Goal: Transaction & Acquisition: Purchase product/service

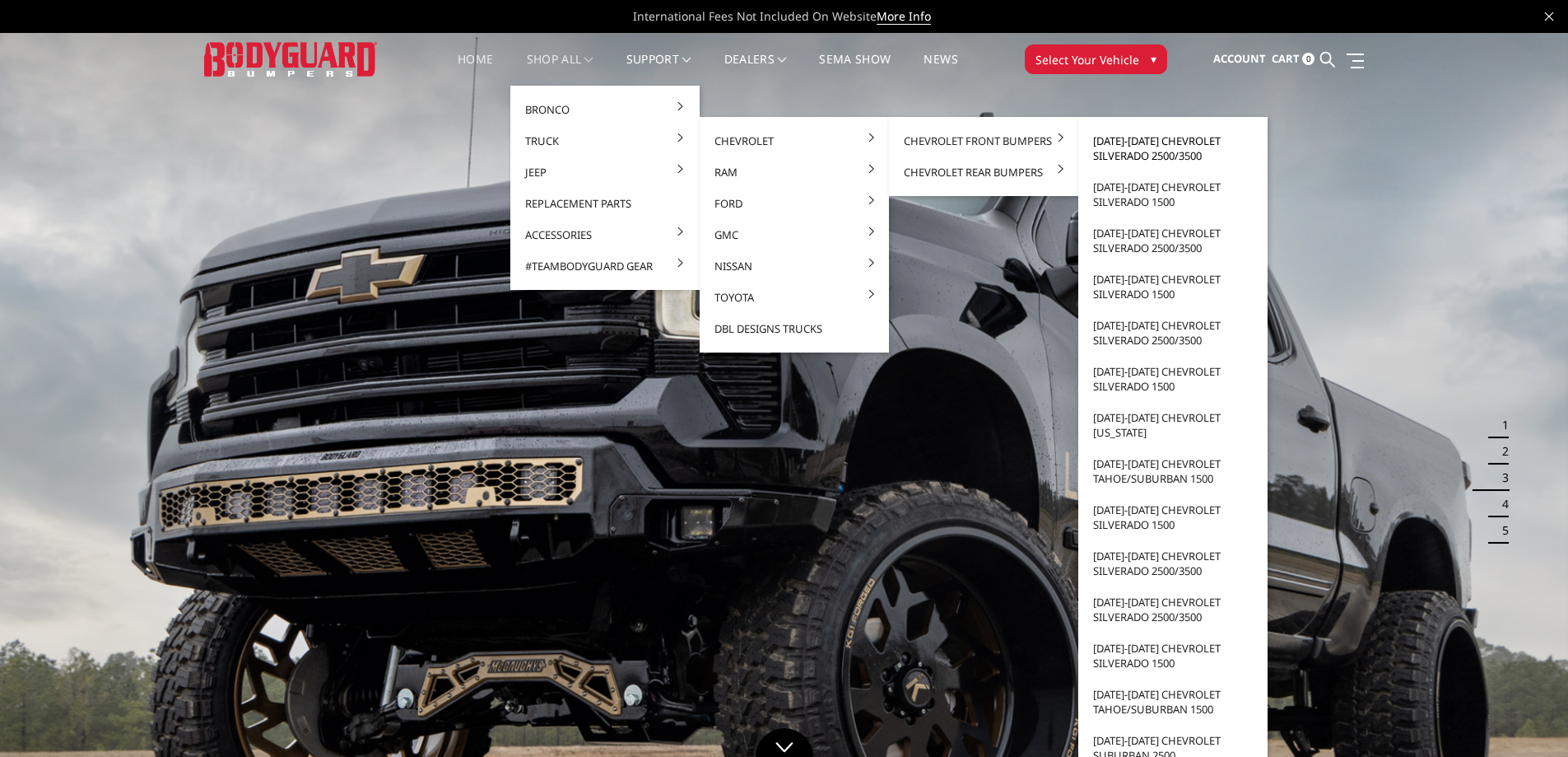
click at [1134, 144] on link "[DATE]-[DATE] Chevrolet Silverado 2500/3500" at bounding box center [1172, 148] width 176 height 46
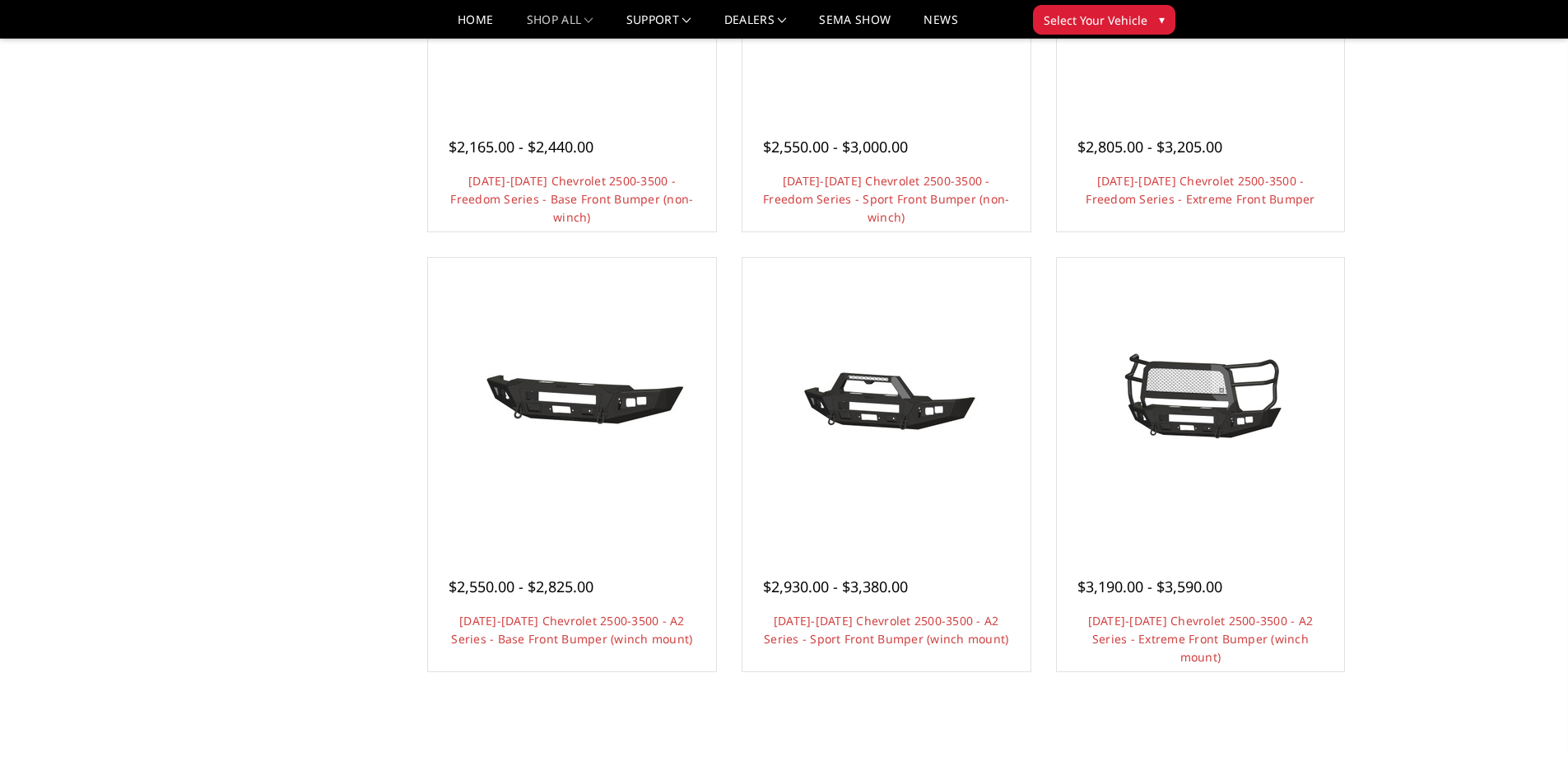
scroll to position [906, 0]
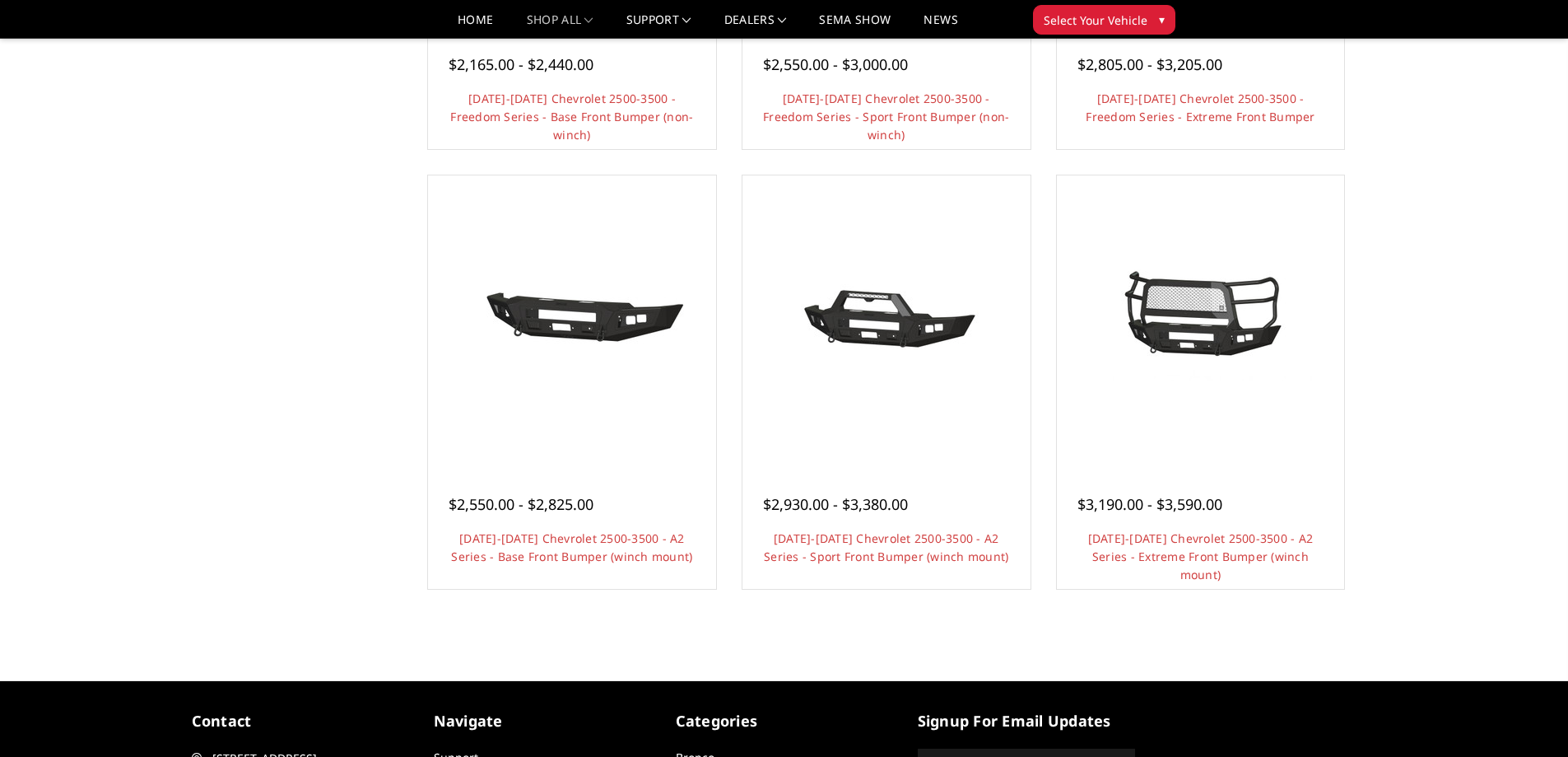
click at [548, 586] on link "Choose Options" at bounding box center [571, 601] width 124 height 32
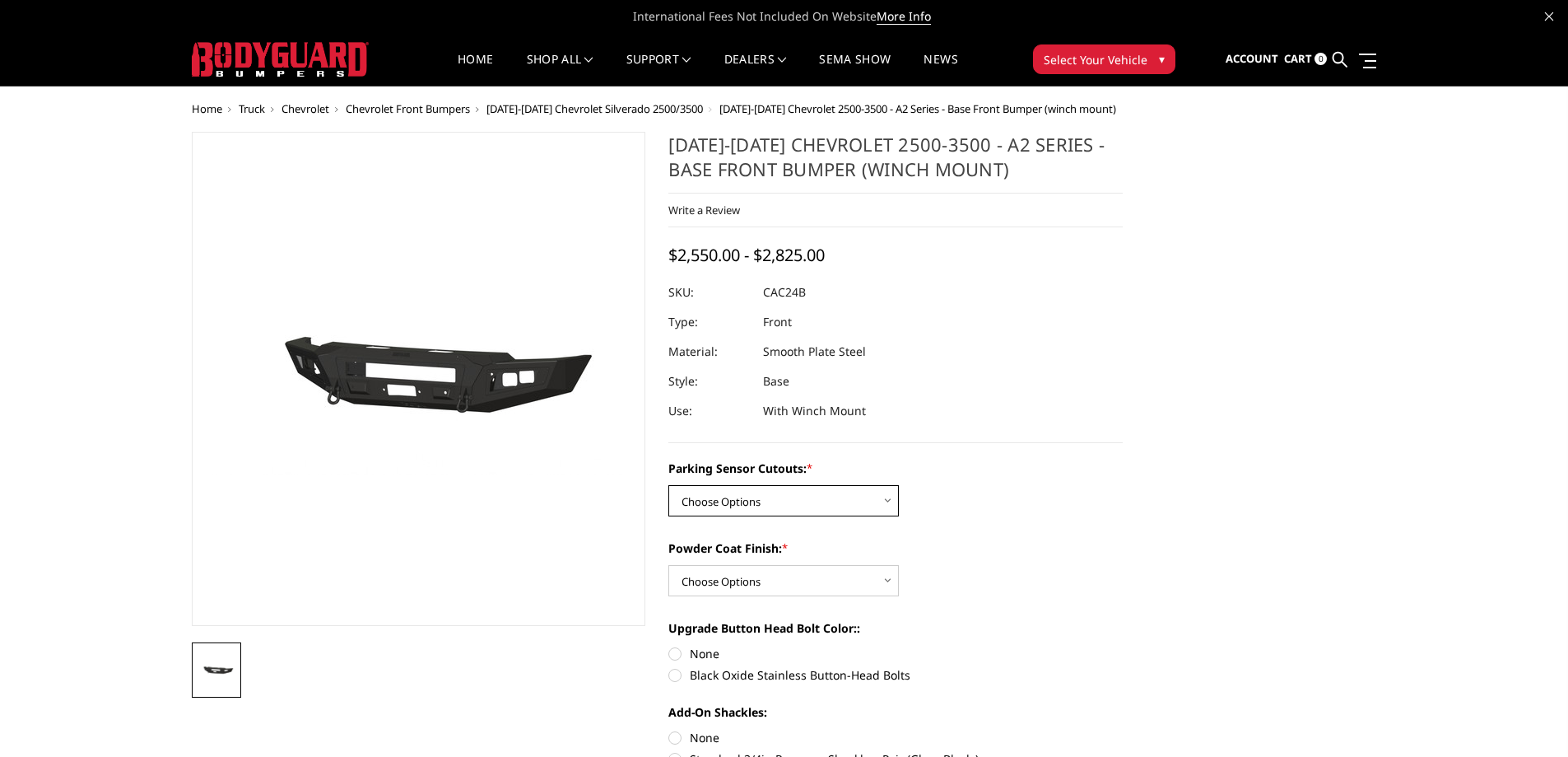
click at [811, 497] on select "Choose Options No - Without Parking Sensor Cutouts Yes - With Parking Sensor Cu…" at bounding box center [784, 501] width 230 height 32
select select "2242"
click at [668, 485] on select "Choose Options No - Without Parking Sensor Cutouts Yes - With Parking Sensor Cu…" at bounding box center [784, 501] width 230 height 32
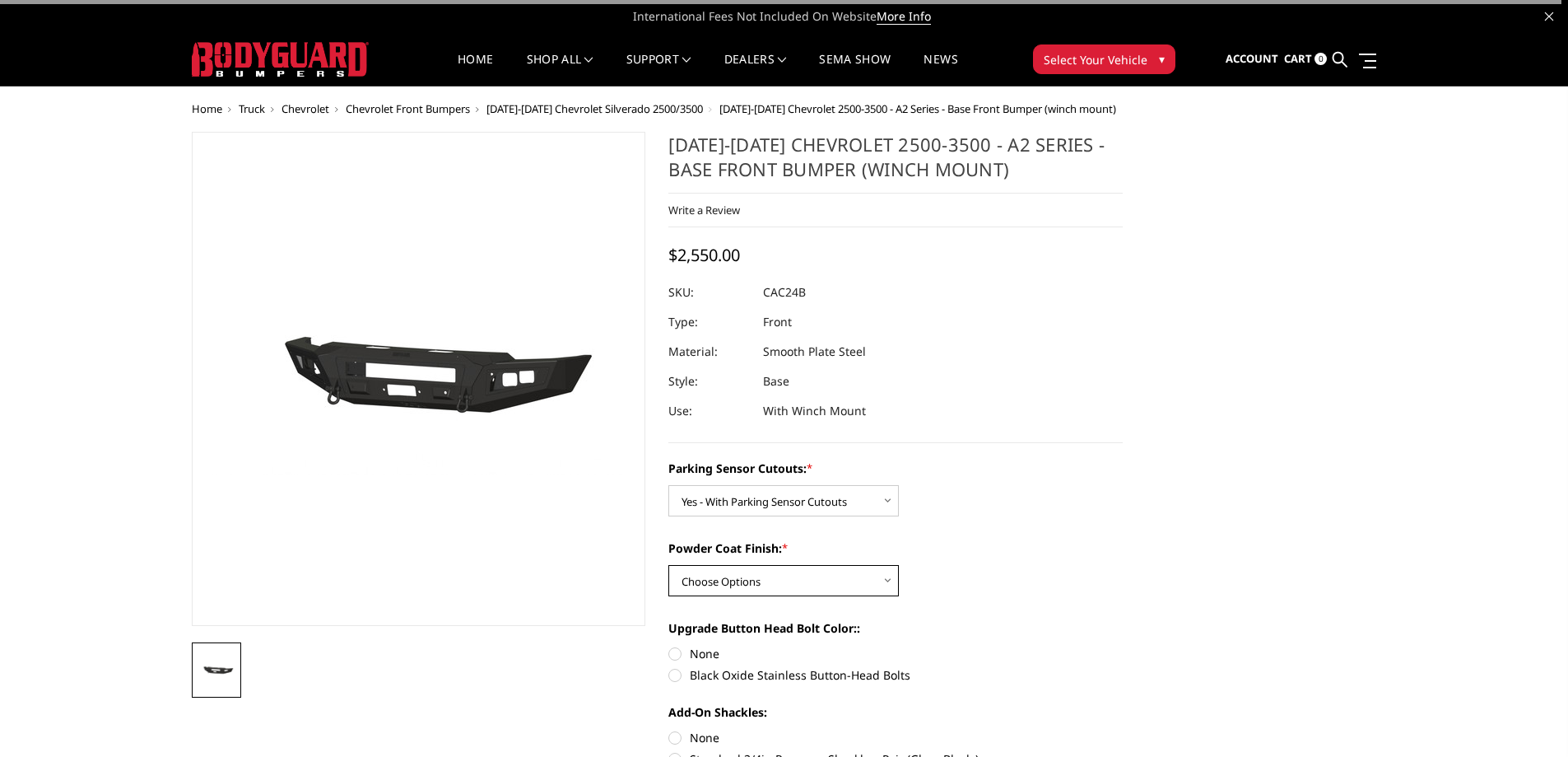
click at [786, 579] on select "Choose Options Bare Metal Textured Black Powder Coat" at bounding box center [784, 580] width 230 height 32
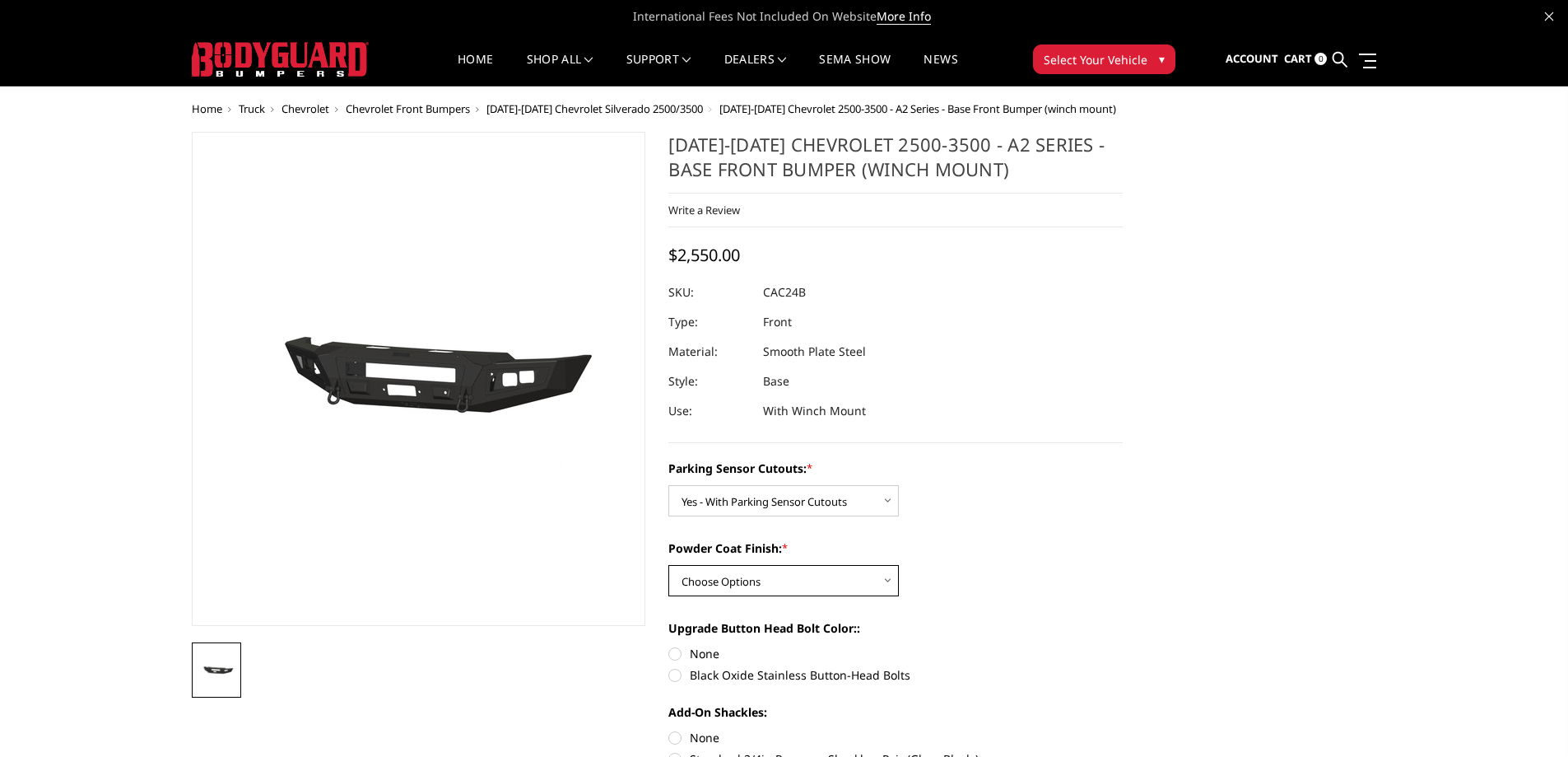
select select "2244"
click at [668, 565] on select "Choose Options Bare Metal Textured Black Powder Coat" at bounding box center [784, 580] width 230 height 32
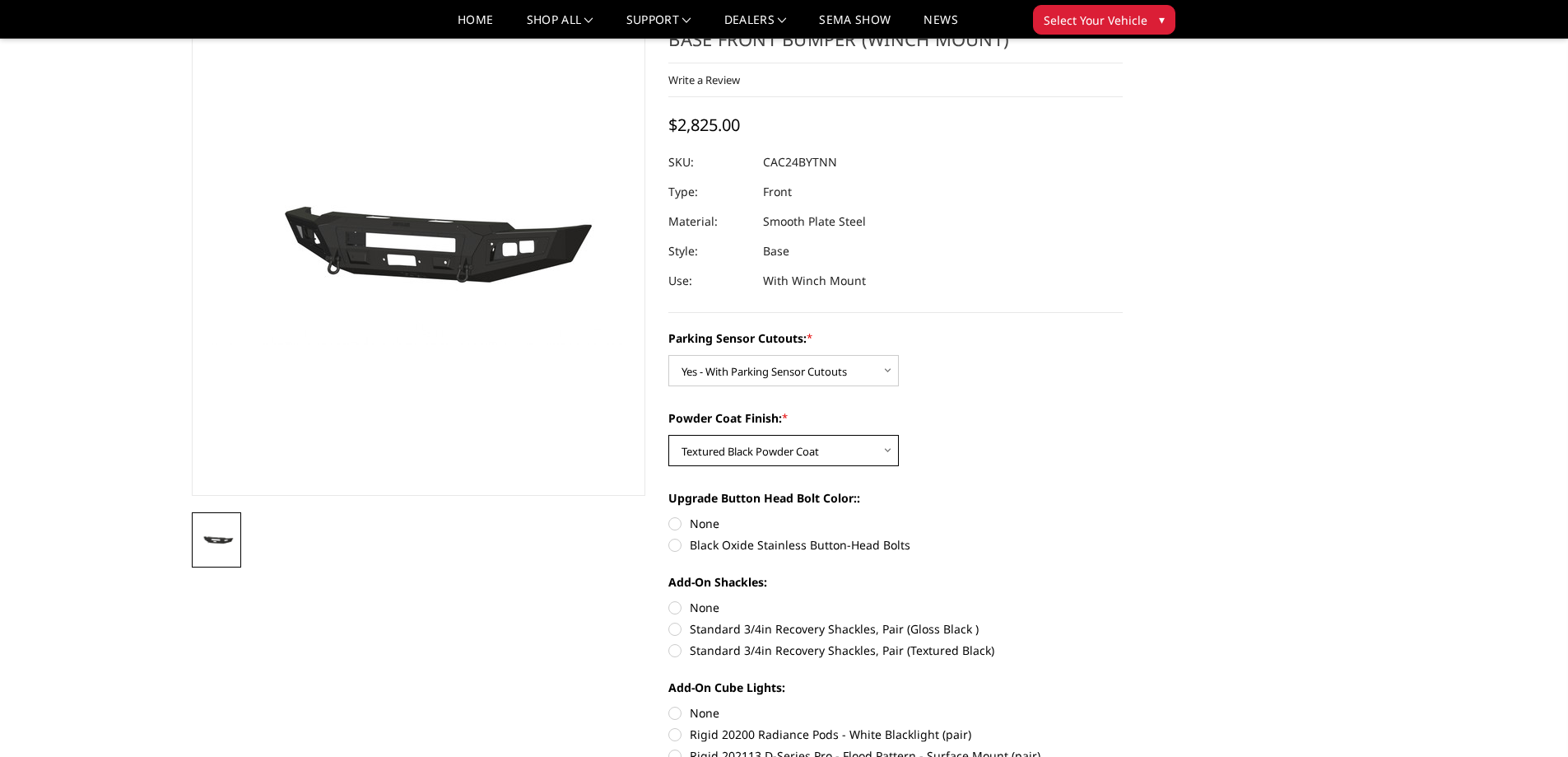
scroll to position [83, 0]
click at [684, 546] on label "Black Oxide Stainless Button-Head Bolts" at bounding box center [895, 544] width 454 height 17
click at [1122, 515] on input "Black Oxide Stainless Button-Head Bolts" at bounding box center [1122, 514] width 1 height 1
radio input "true"
click at [680, 525] on label "None" at bounding box center [895, 523] width 454 height 17
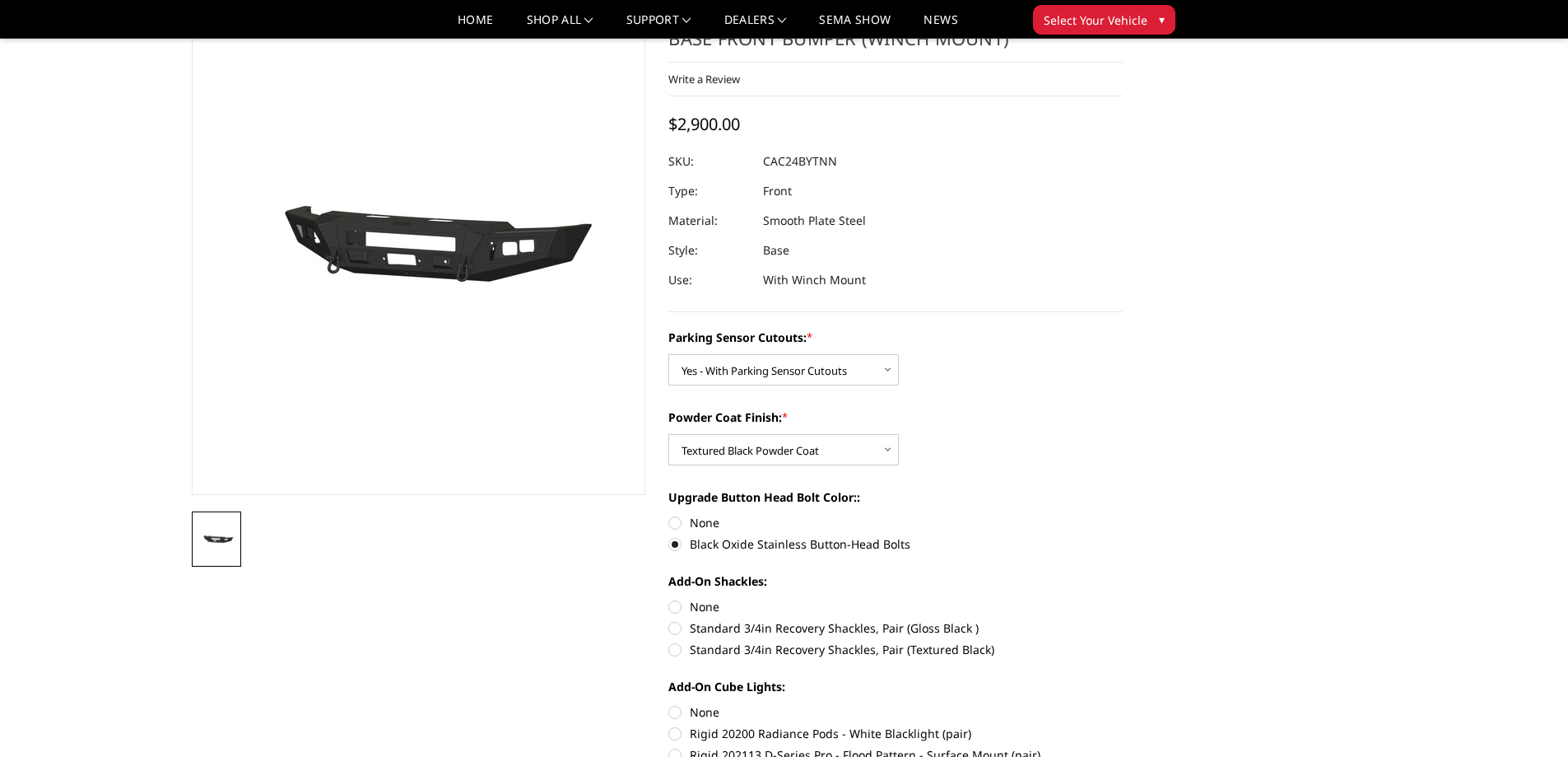
click at [669, 515] on input "None" at bounding box center [668, 514] width 1 height 1
radio input "true"
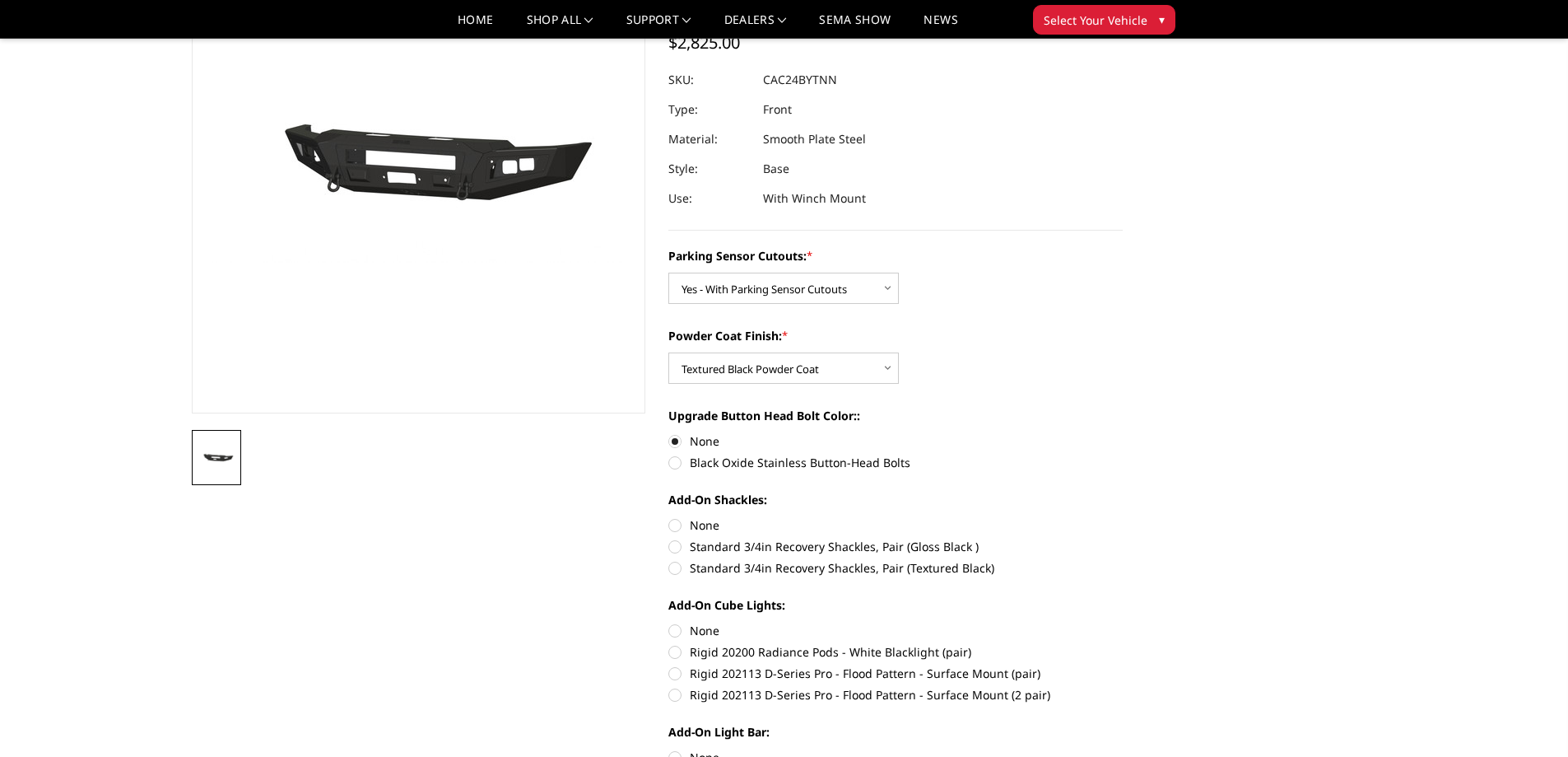
scroll to position [164, 0]
click at [673, 631] on label "None" at bounding box center [895, 629] width 454 height 17
click at [669, 622] on input "None" at bounding box center [668, 621] width 1 height 1
radio input "true"
click at [677, 572] on label "Standard 3/4in Recovery Shackles, Pair (Textured Black)" at bounding box center [895, 567] width 454 height 17
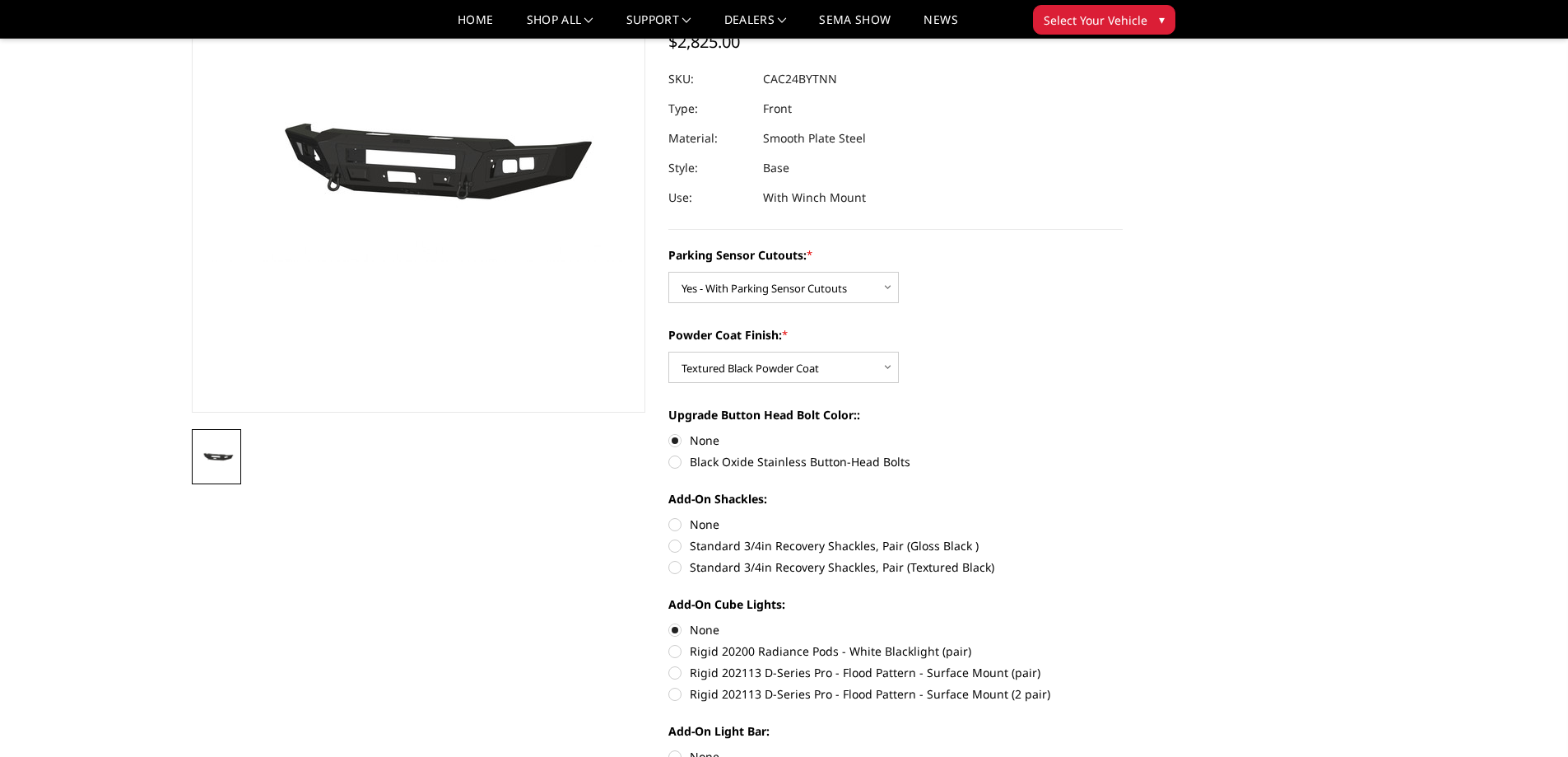
click at [1122, 538] on input "Standard 3/4in Recovery Shackles, Pair (Textured Black)" at bounding box center [1122, 537] width 1 height 1
radio input "true"
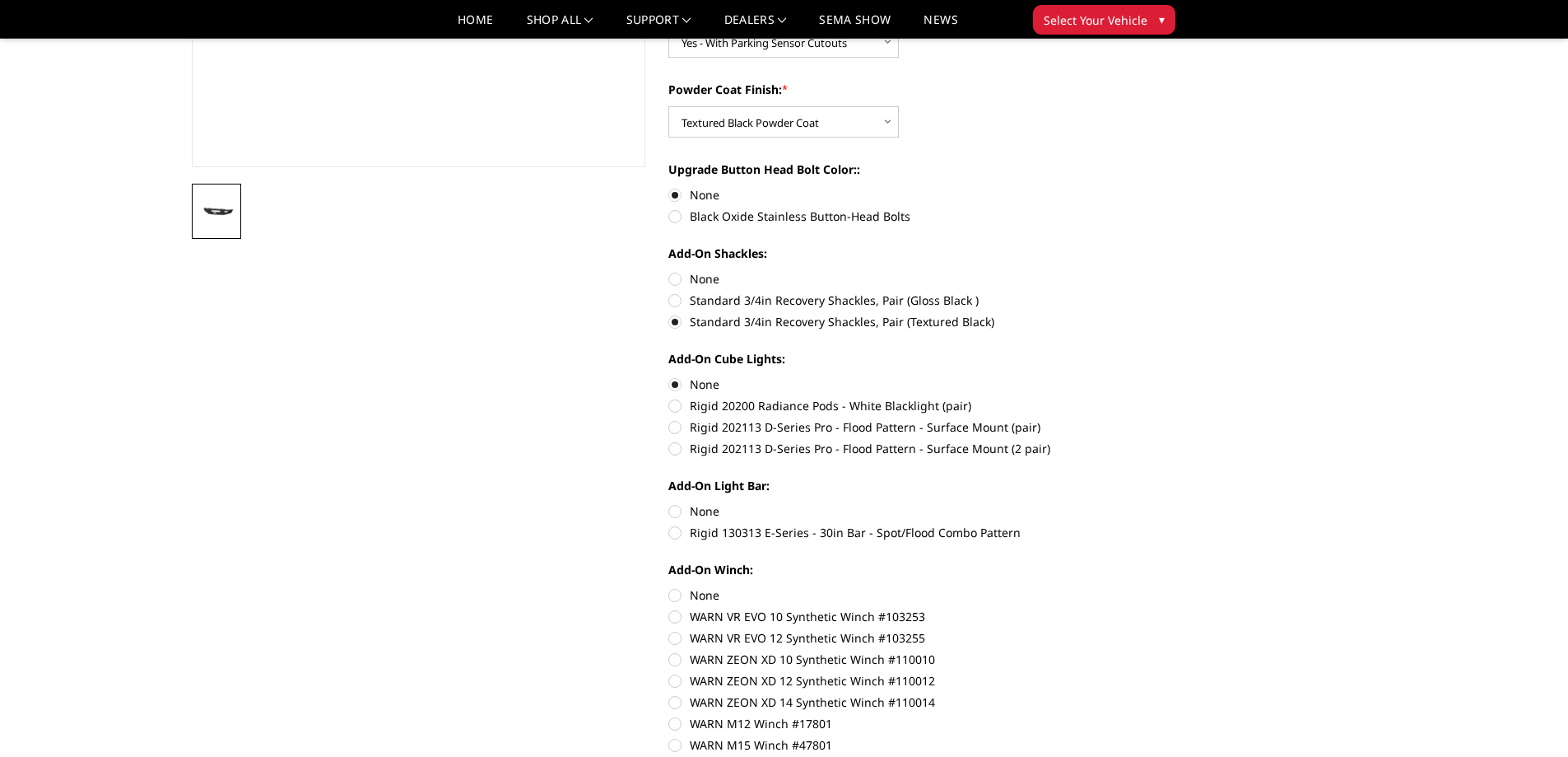
scroll to position [412, 0]
click at [698, 504] on label "None" at bounding box center [895, 509] width 454 height 17
click at [669, 501] on input "None" at bounding box center [668, 501] width 1 height 1
radio input "true"
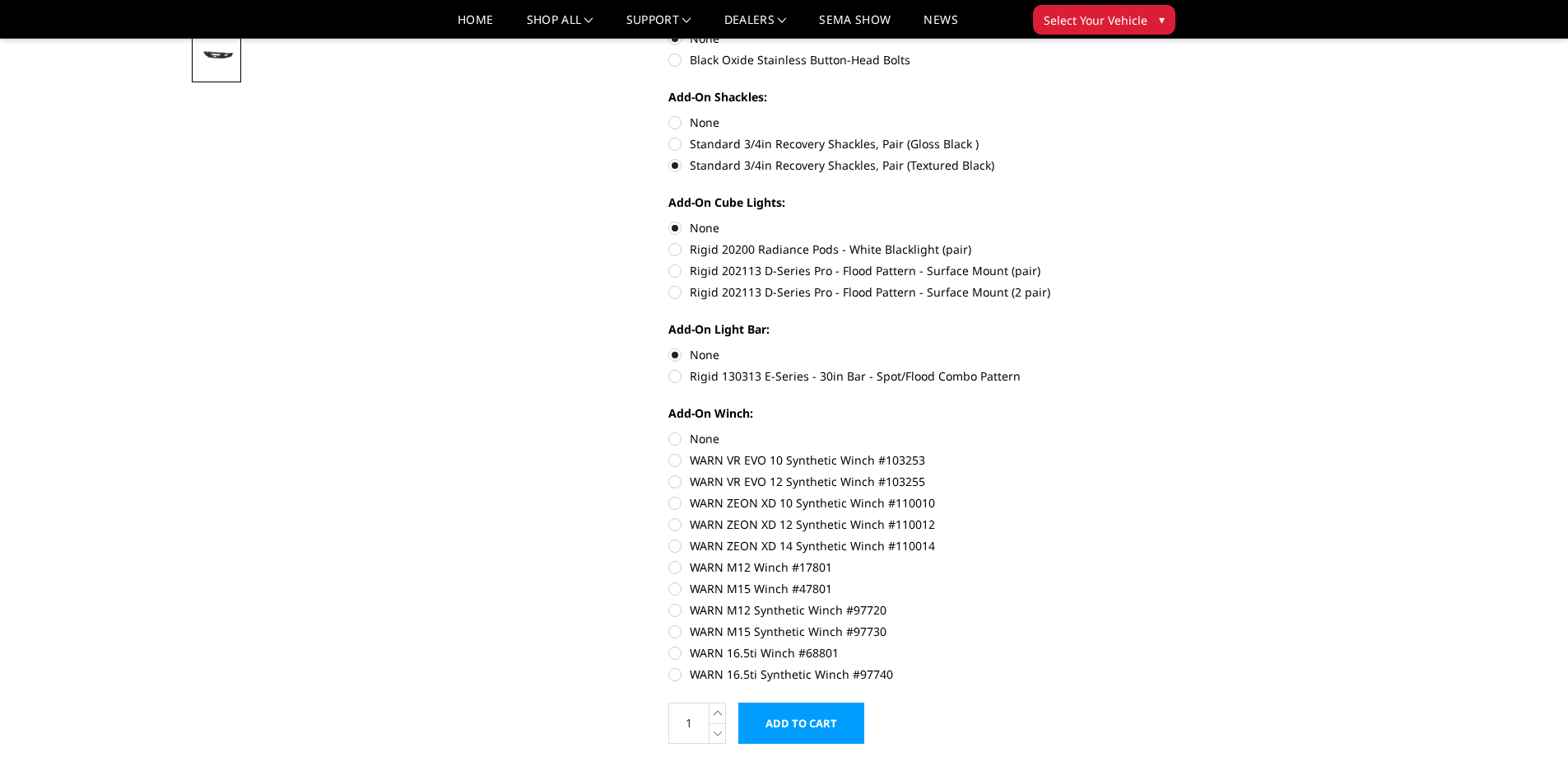
scroll to position [576, 0]
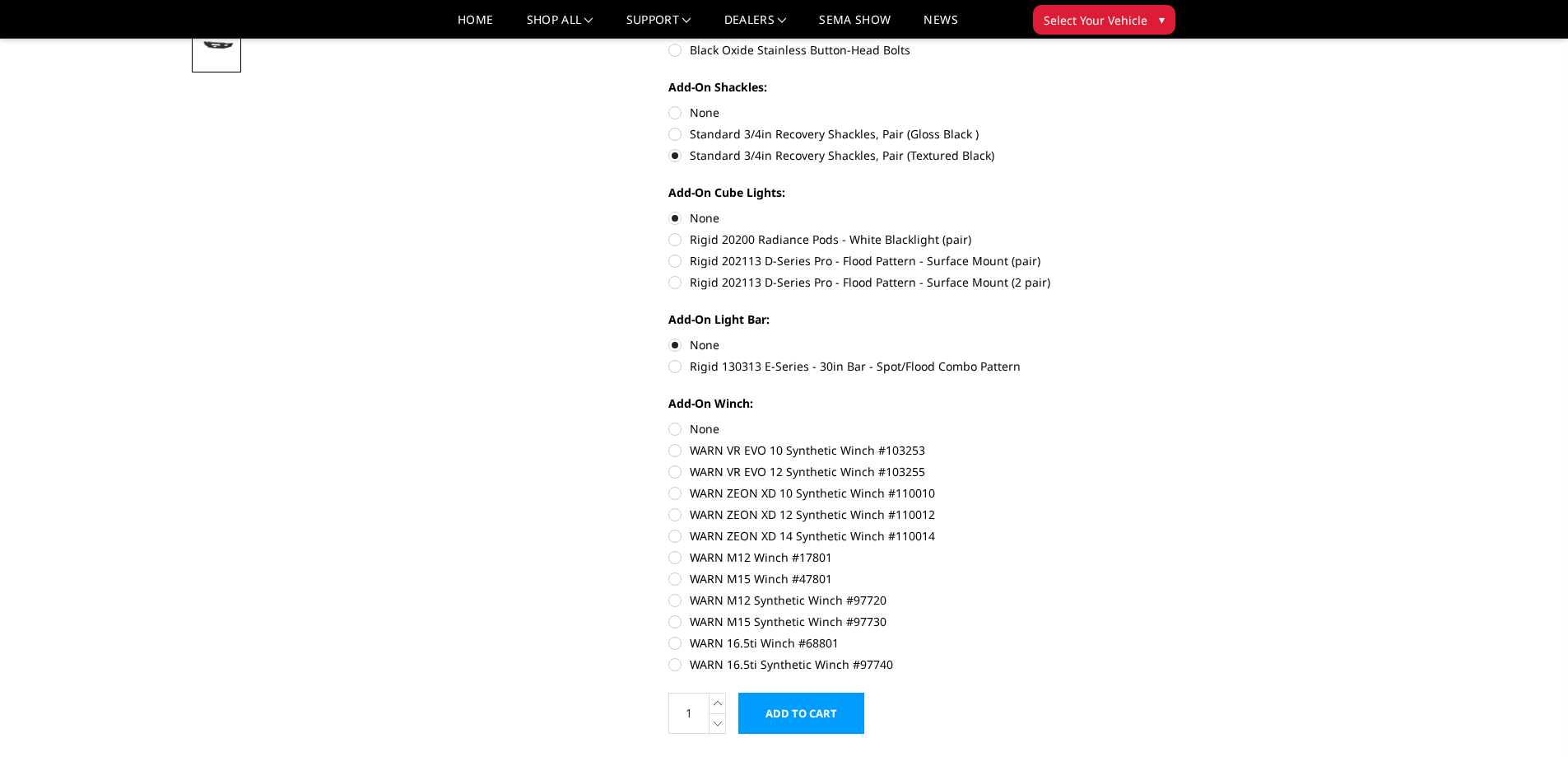
click at [672, 495] on label "WARN ZEON XD 10 Synthetic Winch #110010" at bounding box center [895, 493] width 454 height 17
click at [1122, 464] on input "WARN ZEON XD 10 Synthetic Winch #110010" at bounding box center [1122, 463] width 1 height 1
radio input "true"
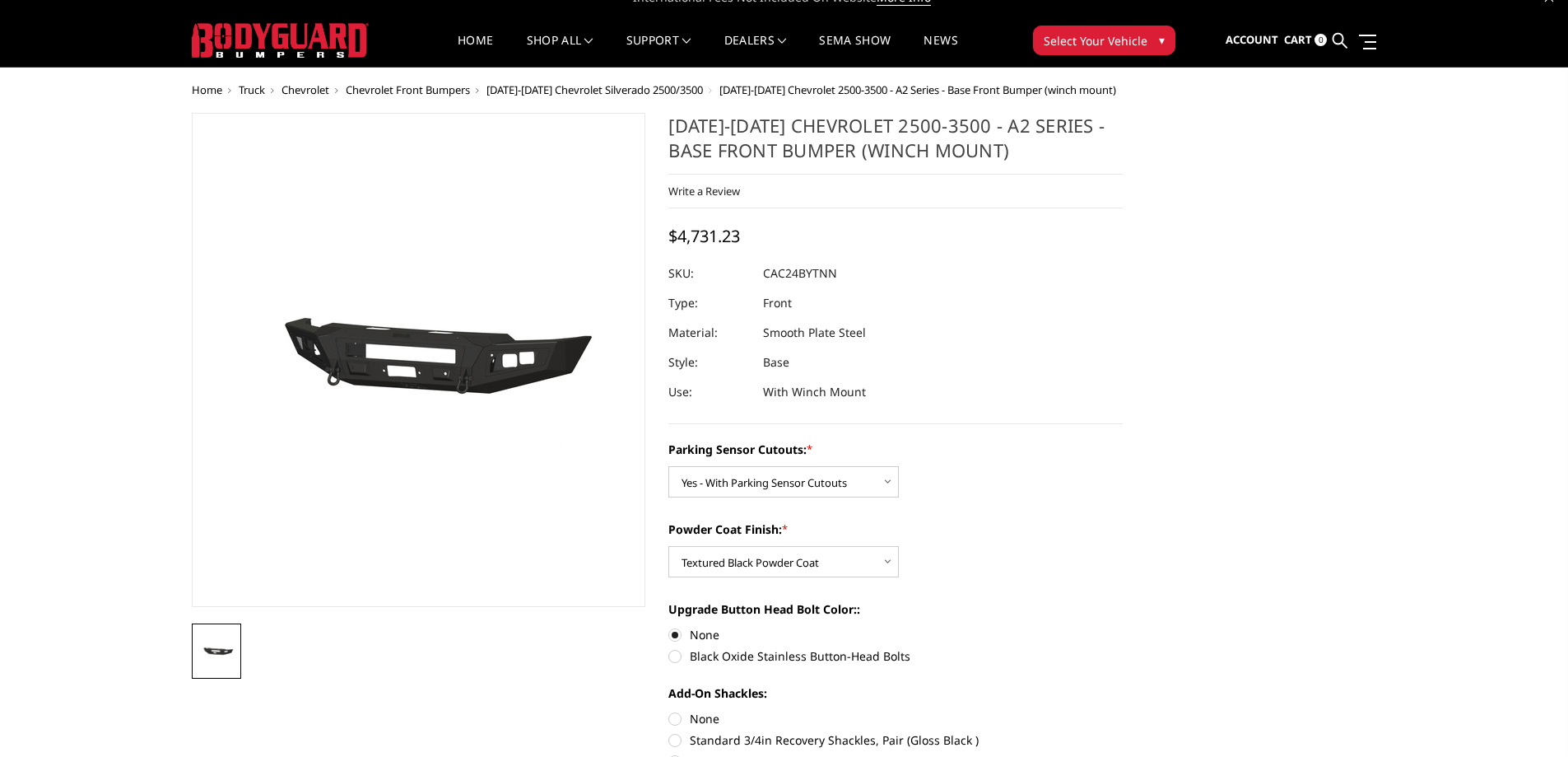
scroll to position [0, 0]
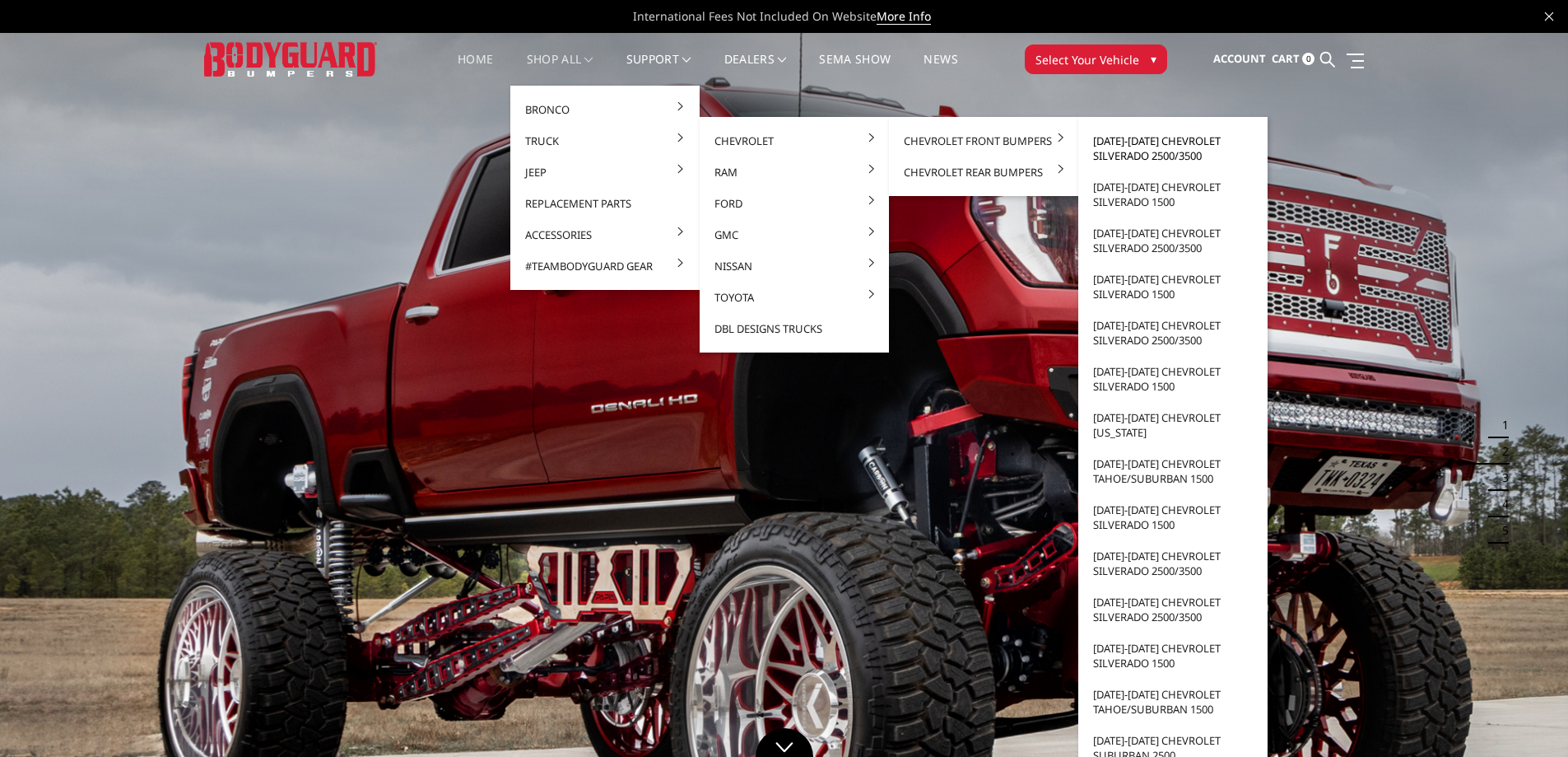
click at [1130, 150] on link "[DATE]-[DATE] Chevrolet Silverado 2500/3500" at bounding box center [1172, 148] width 176 height 46
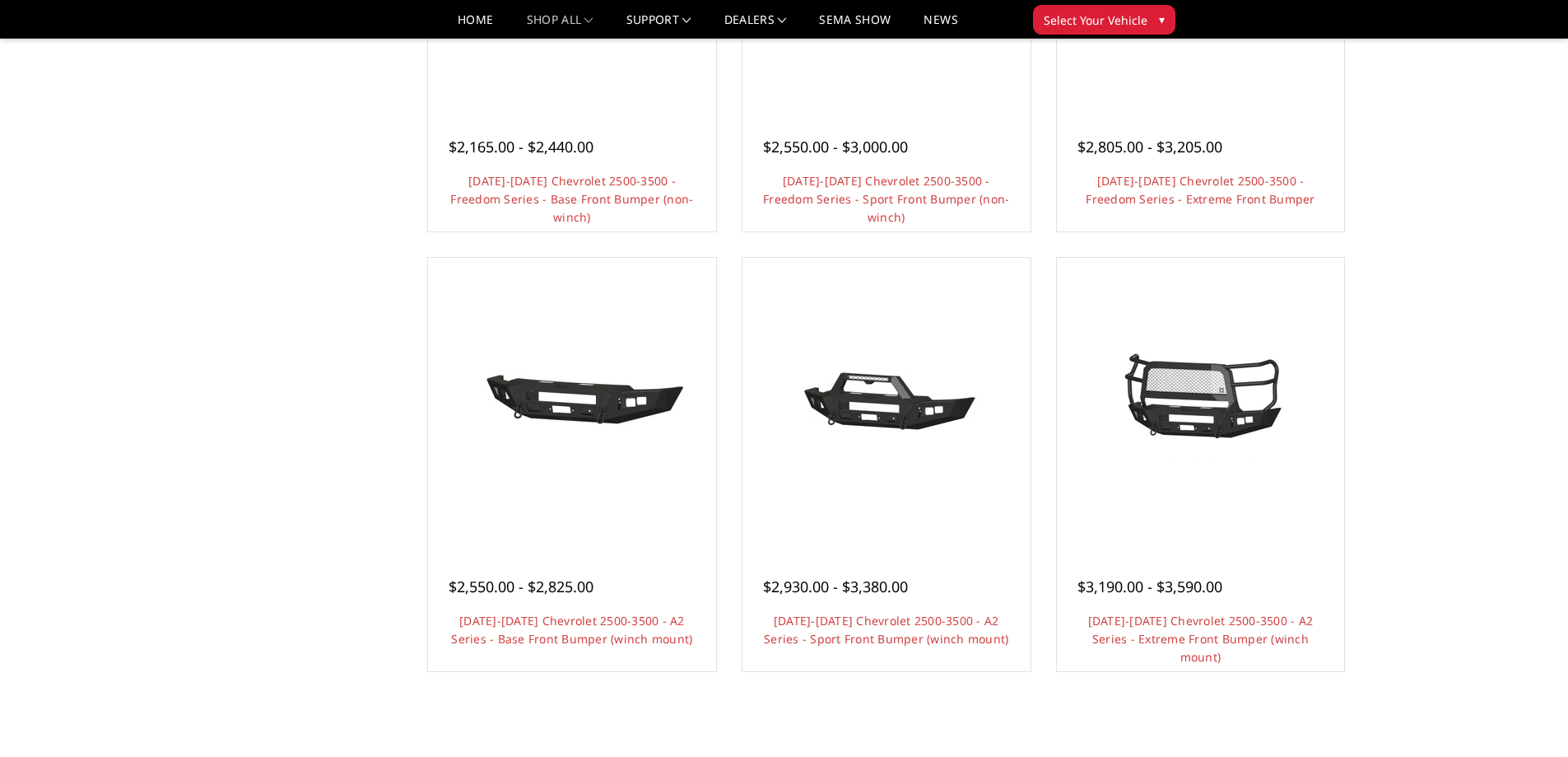
scroll to position [906, 0]
